Goal: Find specific page/section: Find specific page/section

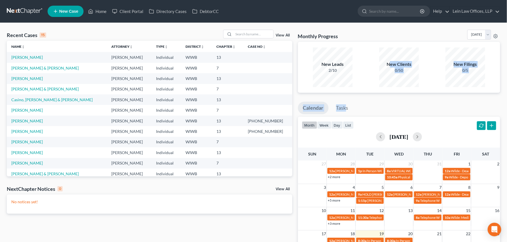
drag, startPoint x: 361, startPoint y: 92, endPoint x: 337, endPoint y: 99, distance: 24.3
click at [337, 99] on div "Monthly Progress Bankruptcy Bankruptcy [DATE] [DATE] [DATE] [DATE] [DATE] [DATE…" at bounding box center [399, 170] width 208 height 280
click at [23, 110] on link "[PERSON_NAME]" at bounding box center [26, 110] width 31 height 5
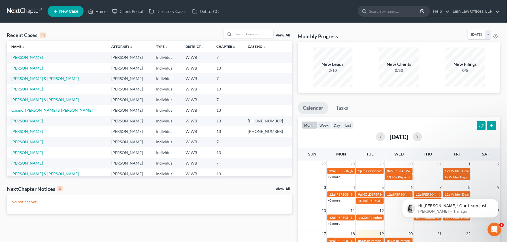
click at [15, 57] on link "[PERSON_NAME]" at bounding box center [26, 57] width 31 height 5
